Goal: Task Accomplishment & Management: Complete application form

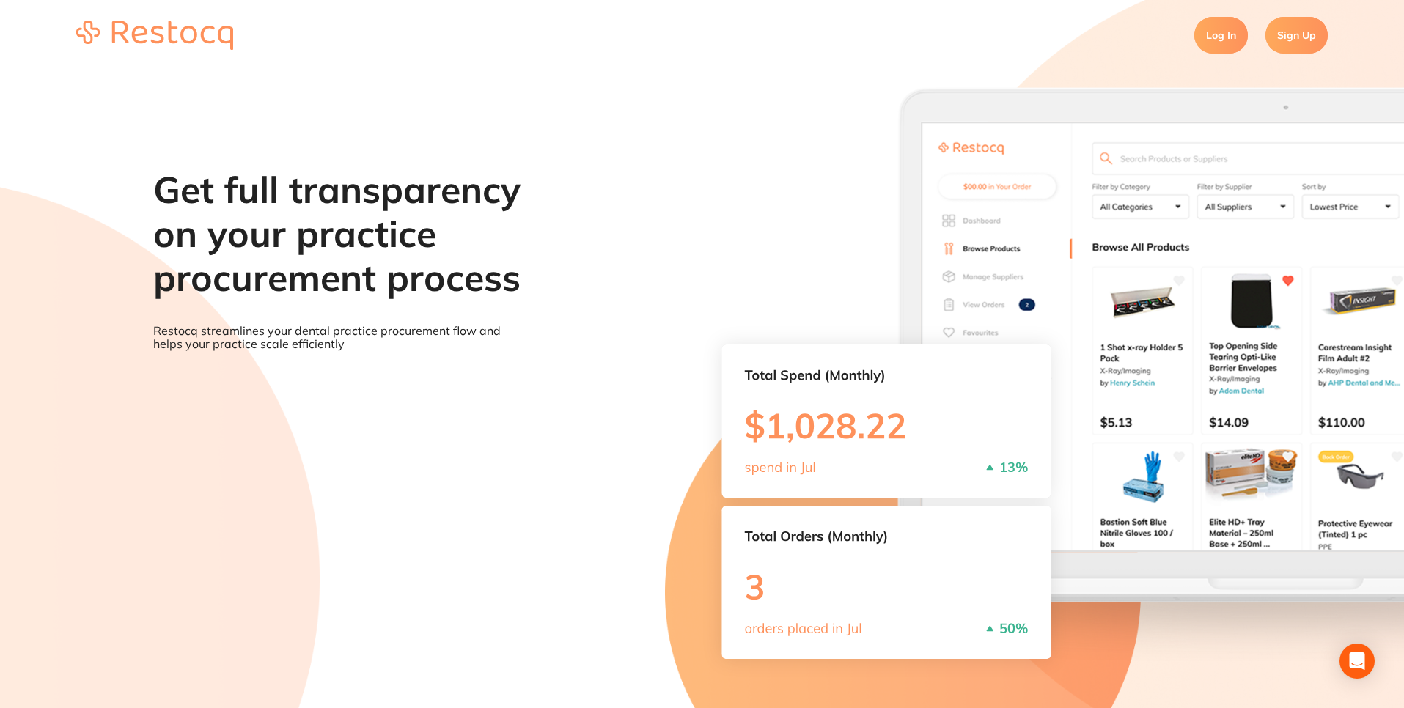
click at [1296, 37] on link "Sign Up" at bounding box center [1296, 35] width 62 height 37
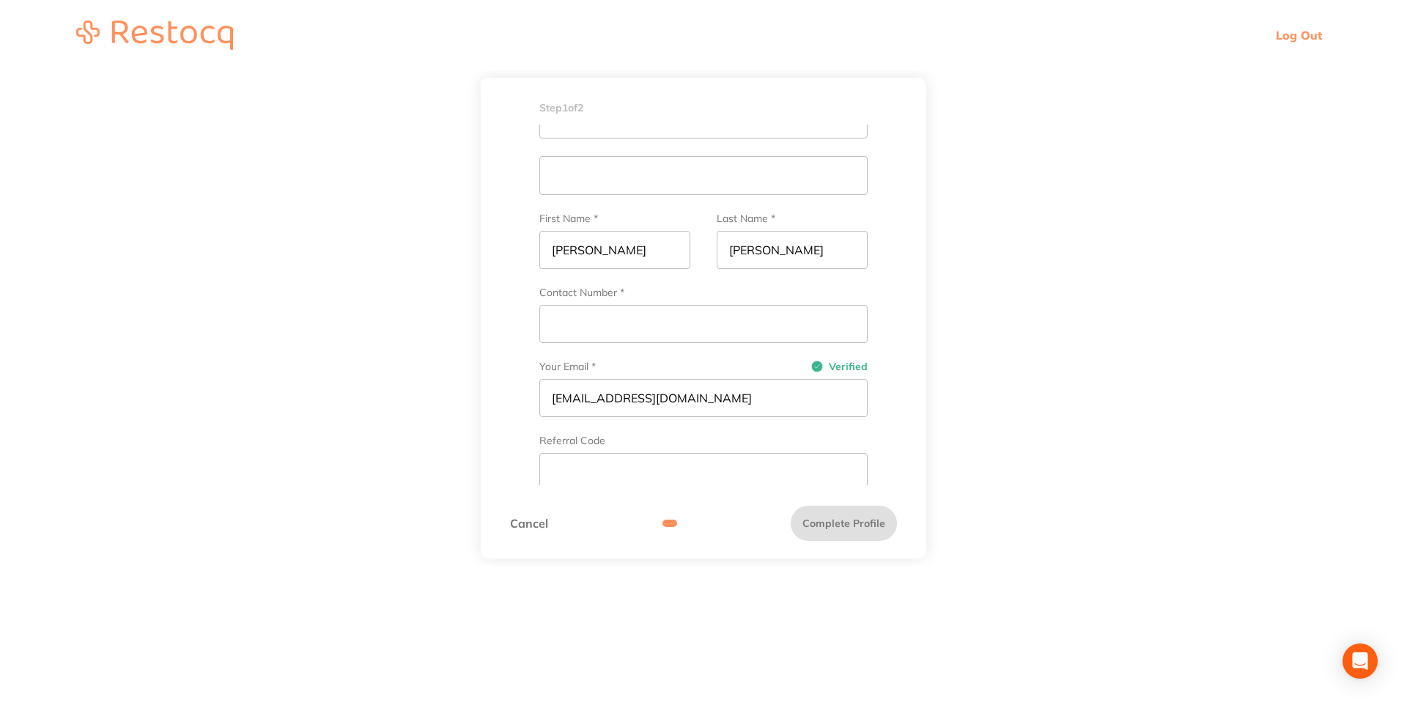
scroll to position [232, 0]
click at [703, 405] on input "[EMAIL_ADDRESS][DOMAIN_NAME]" at bounding box center [704, 405] width 328 height 38
type input "p"
type input "n"
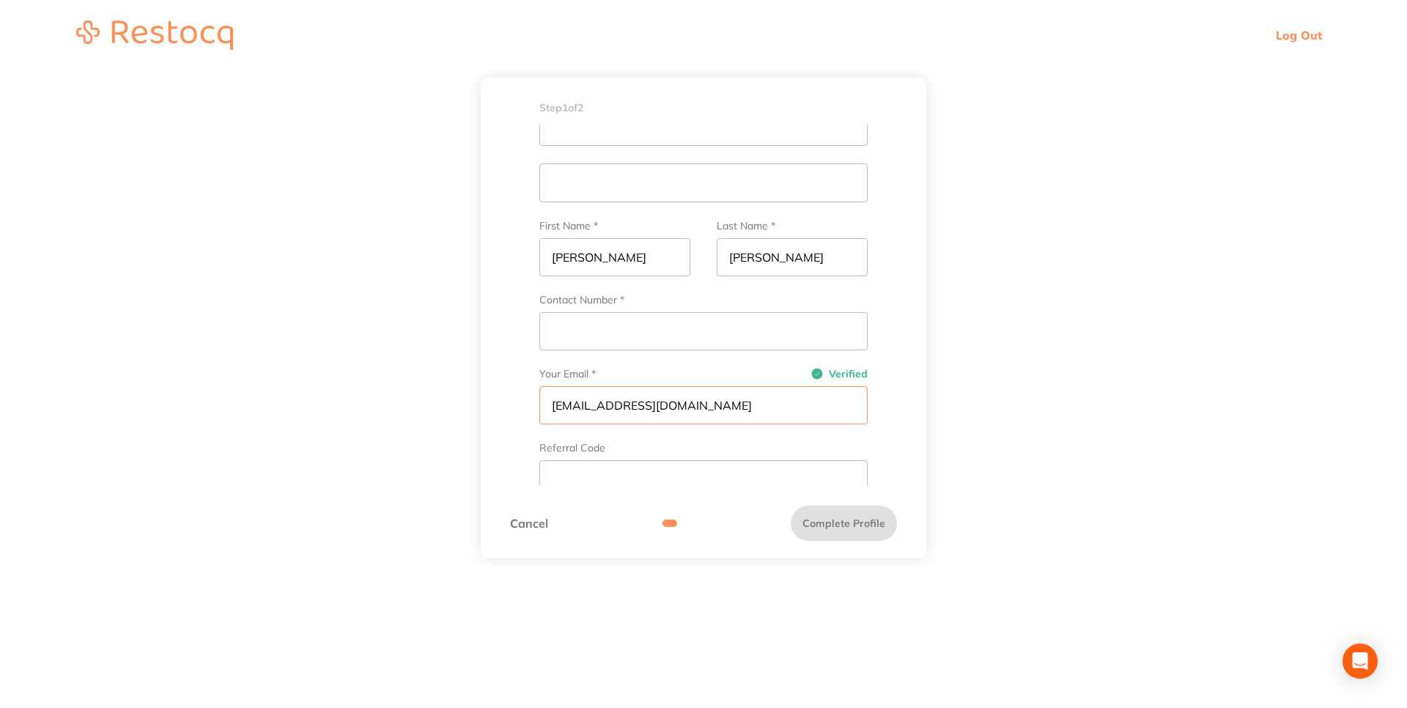
type input "[EMAIL_ADDRESS][DOMAIN_NAME]"
